Goal: Information Seeking & Learning: Check status

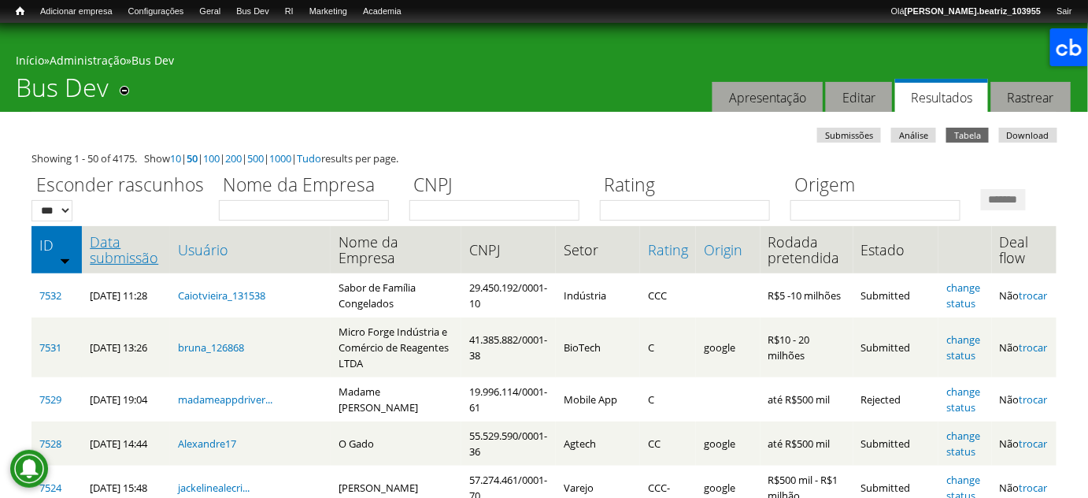
click at [107, 265] on link "Data submissão" at bounding box center [126, 250] width 72 height 32
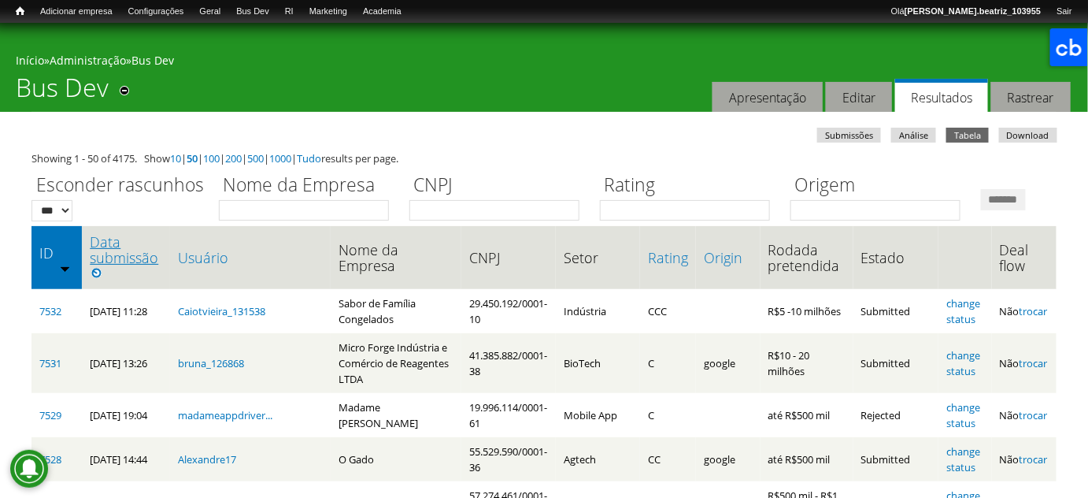
click at [113, 265] on link "Data submissão" at bounding box center [126, 250] width 72 height 32
click at [193, 221] on div "Esconder rascunhos *** *** Nome da Empresa CNPJ Rating Origem *******" at bounding box center [544, 193] width 1025 height 54
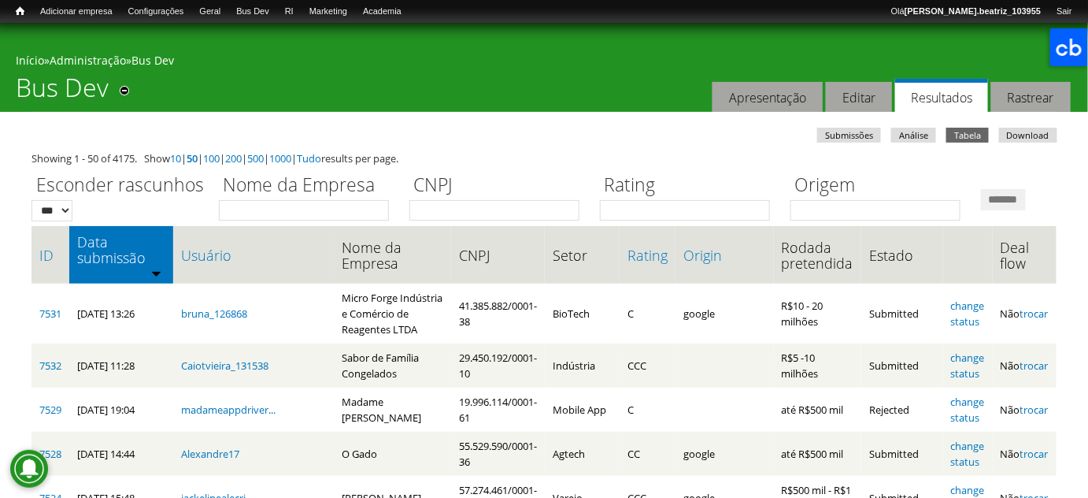
click at [195, 100] on div "Você está aqui Início » Administração » Bus Dev Bus Dev Remover dos atalhos Aba…" at bounding box center [544, 67] width 1088 height 89
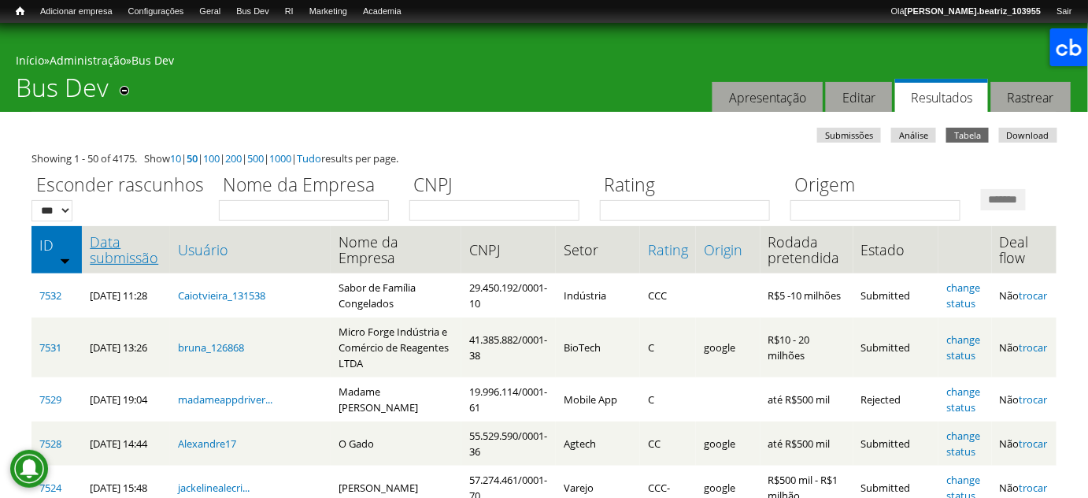
click at [121, 265] on link "Data submissão" at bounding box center [126, 250] width 72 height 32
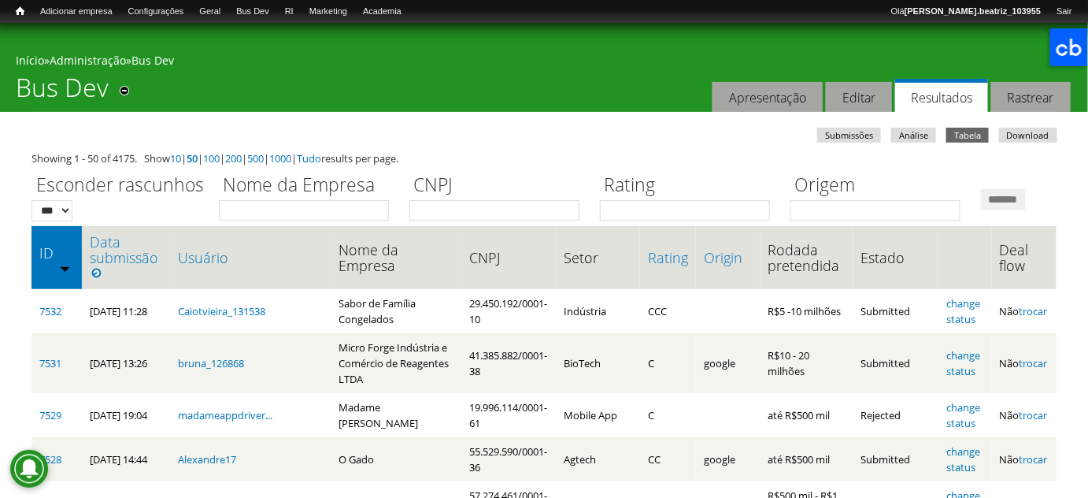
click at [147, 205] on div "*** ***" at bounding box center [120, 210] width 177 height 21
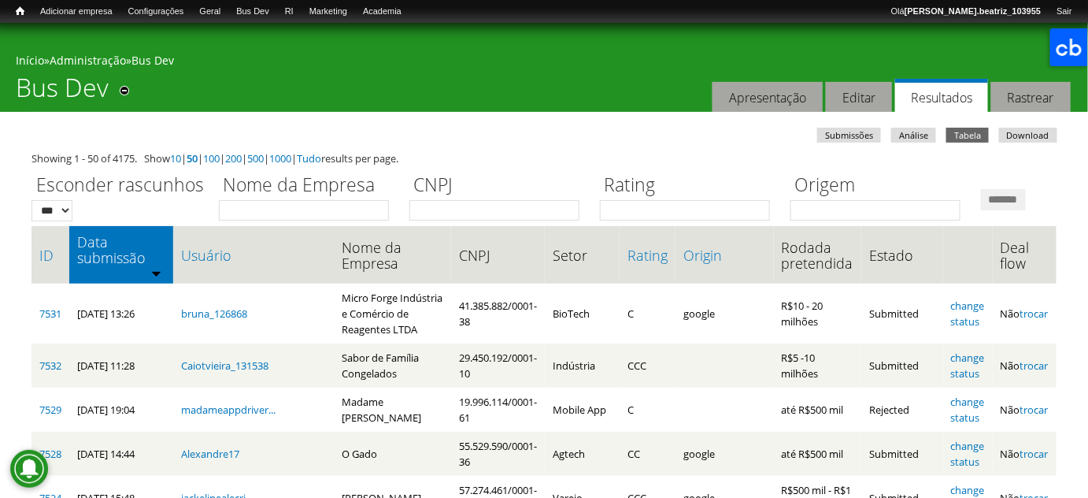
click at [589, 154] on div "Showing 1 - 50 of 4175. Show 10 | 50 | 100 | 200 | 500 | 1000 | Tudo results pe…" at bounding box center [544, 158] width 1025 height 16
drag, startPoint x: 502, startPoint y: 120, endPoint x: 145, endPoint y: 283, distance: 391.9
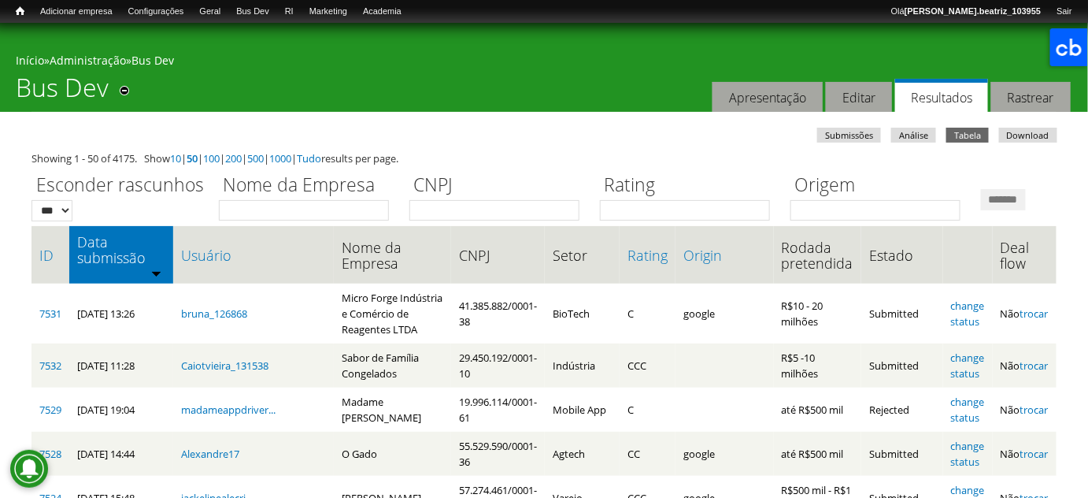
click at [363, 59] on div "Início » Administração » Bus Dev" at bounding box center [544, 63] width 1057 height 20
click at [599, 91] on div "Você está aqui Início » Administração » Bus Dev Bus Dev Remover dos atalhos Aba…" at bounding box center [544, 67] width 1088 height 89
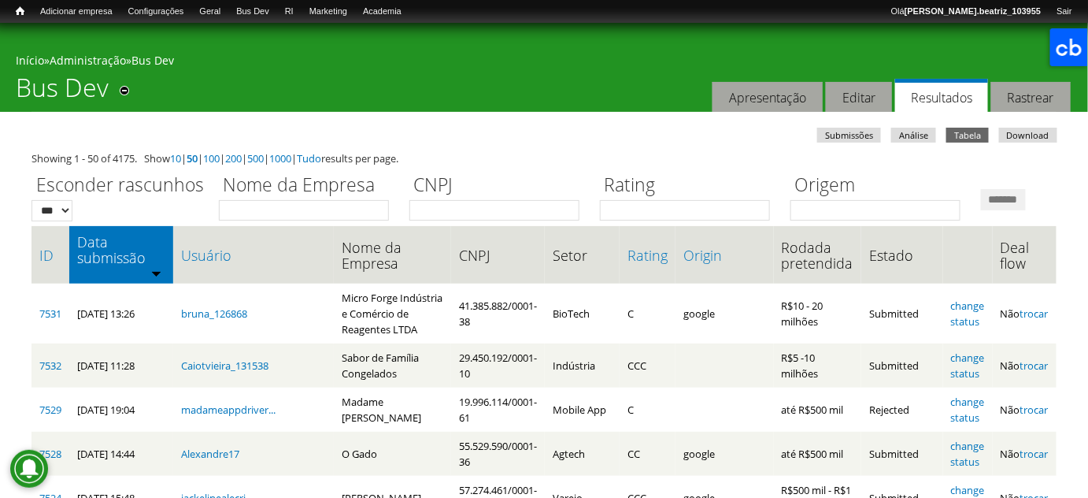
click at [537, 162] on div "Showing 1 - 50 of 4175. Show 10 | 50 | 100 | 200 | 500 | 1000 | Tudo results pe…" at bounding box center [544, 158] width 1025 height 16
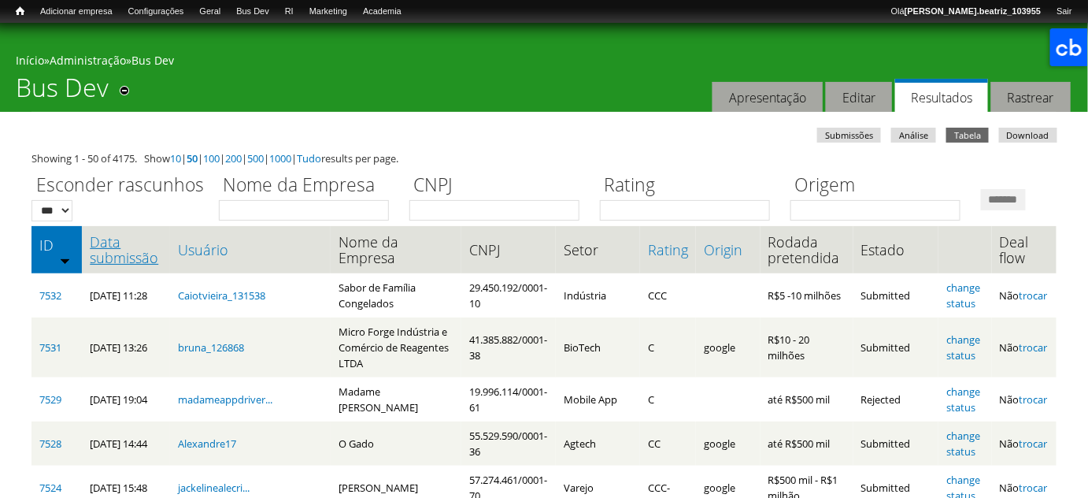
click at [124, 265] on link "Data submissão" at bounding box center [126, 250] width 72 height 32
